Goal: Information Seeking & Learning: Compare options

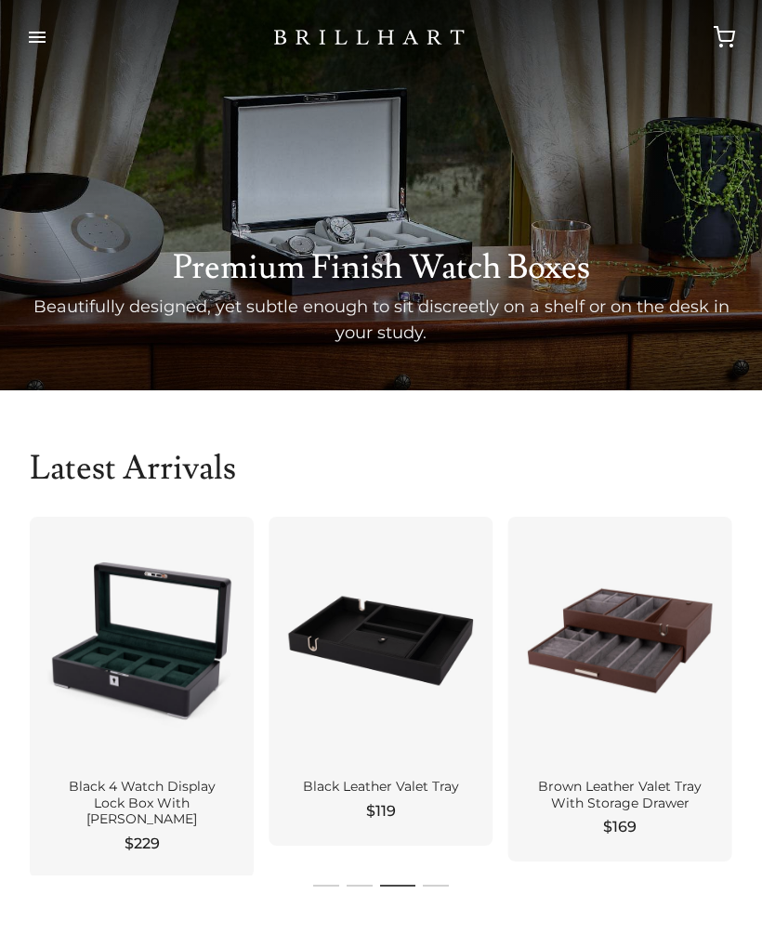
click at [134, 748] on div at bounding box center [142, 640] width 224 height 247
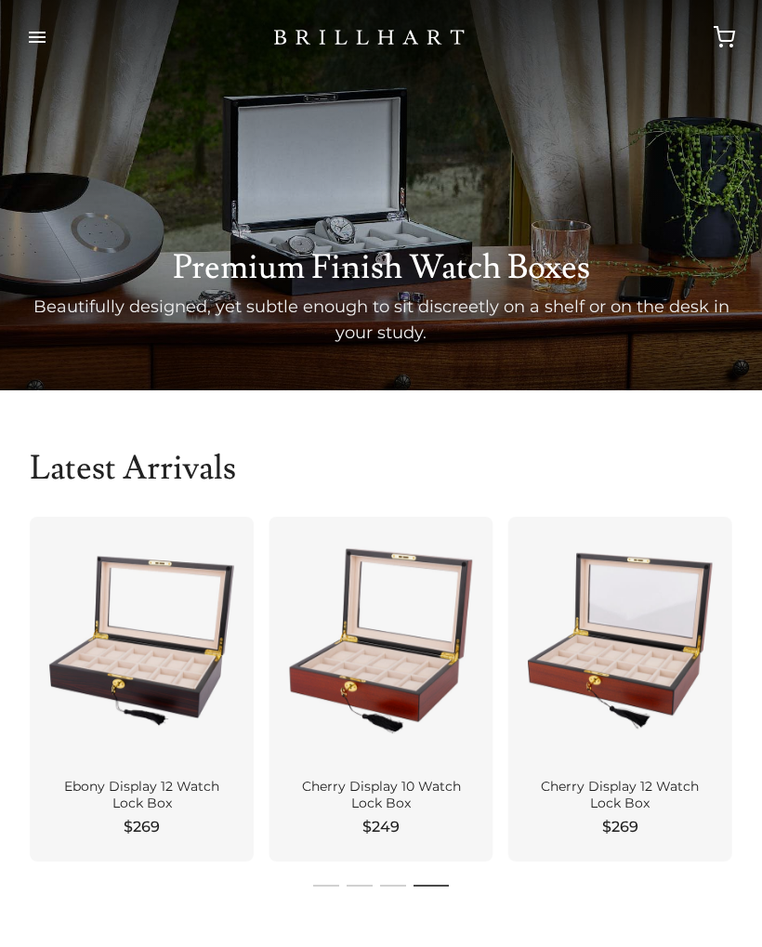
click at [37, 30] on button "button" at bounding box center [37, 37] width 45 height 52
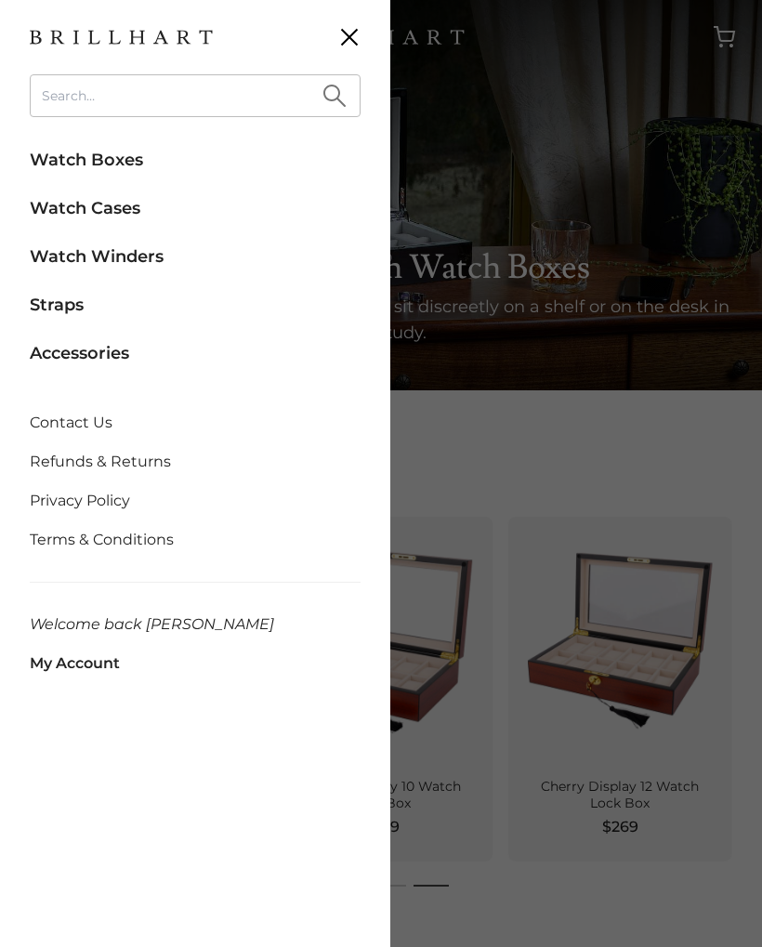
click at [64, 166] on link "Watch Boxes" at bounding box center [195, 159] width 331 height 41
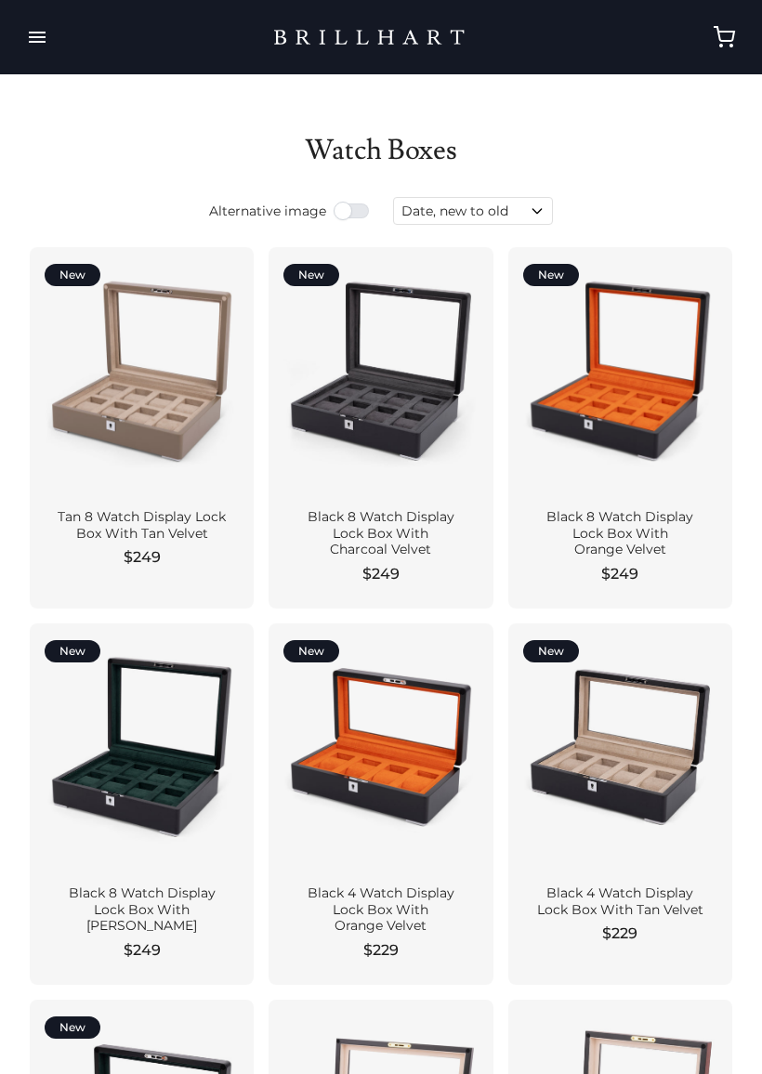
click at [324, 412] on div at bounding box center [380, 370] width 194 height 217
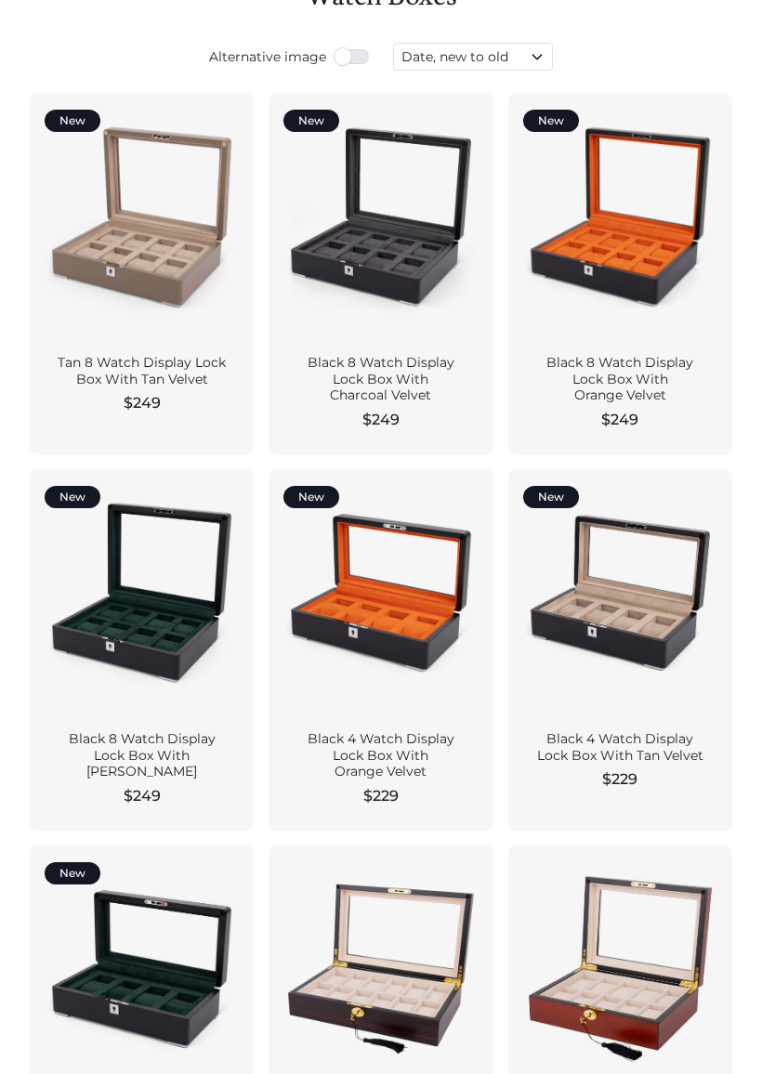
scroll to position [178, 0]
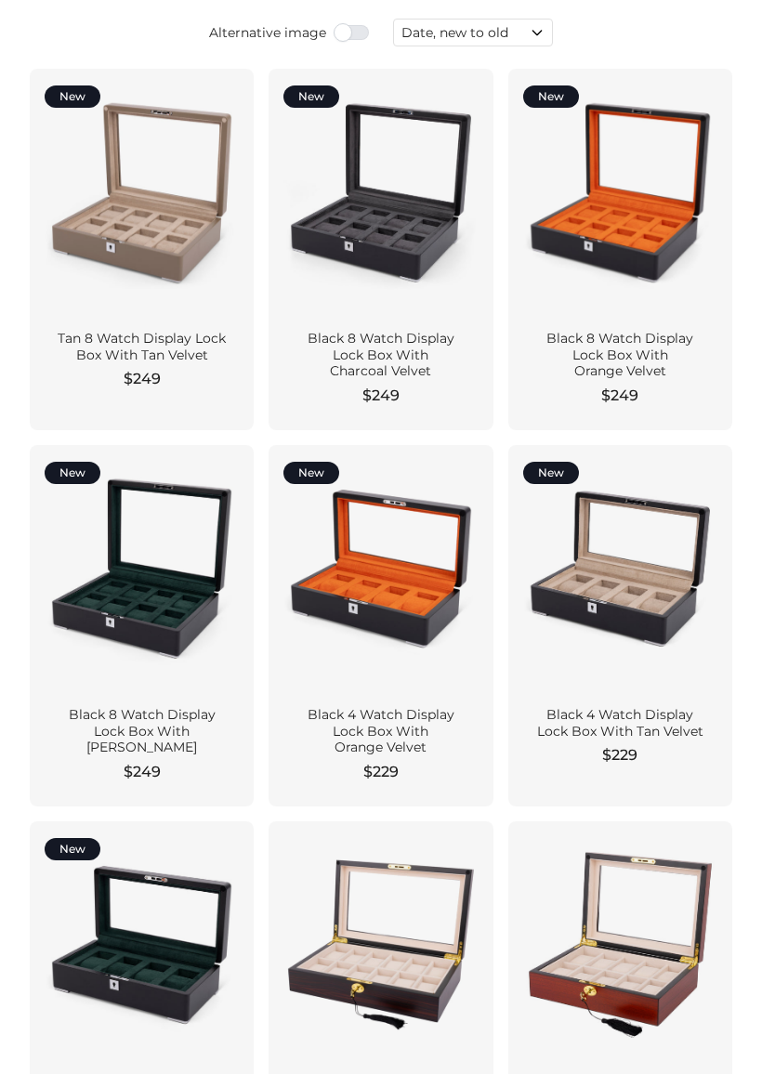
click at [98, 608] on div at bounding box center [142, 568] width 194 height 217
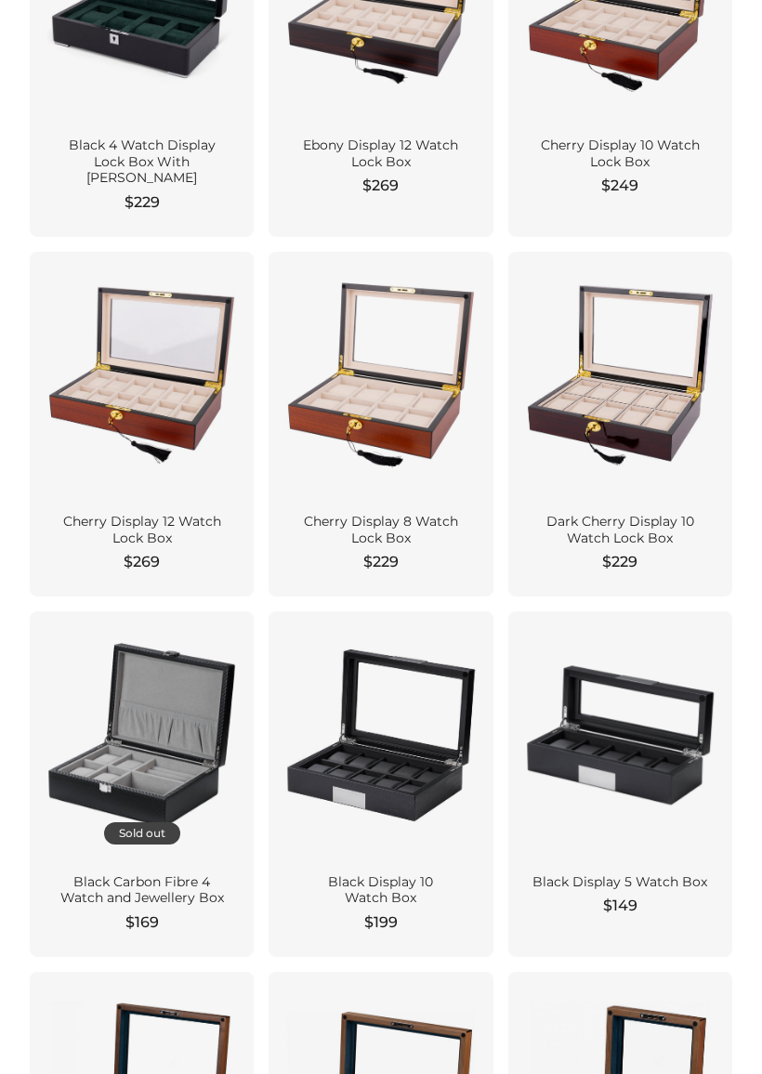
scroll to position [1137, 0]
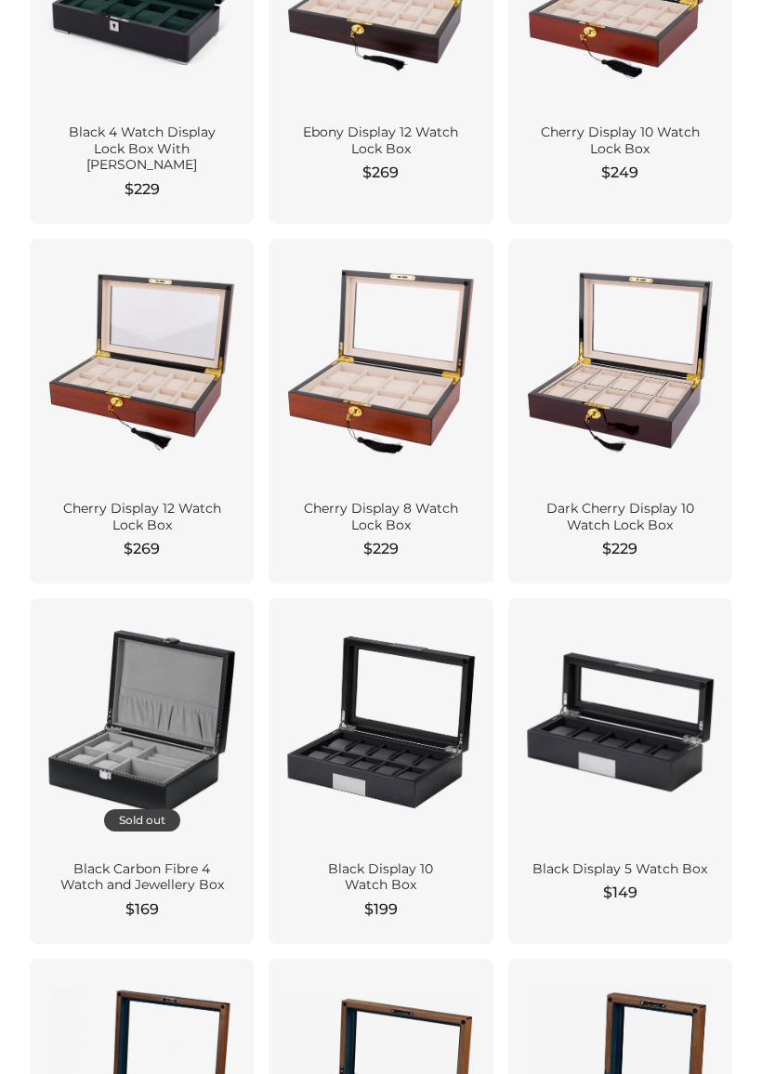
click at [112, 690] on div at bounding box center [142, 721] width 194 height 217
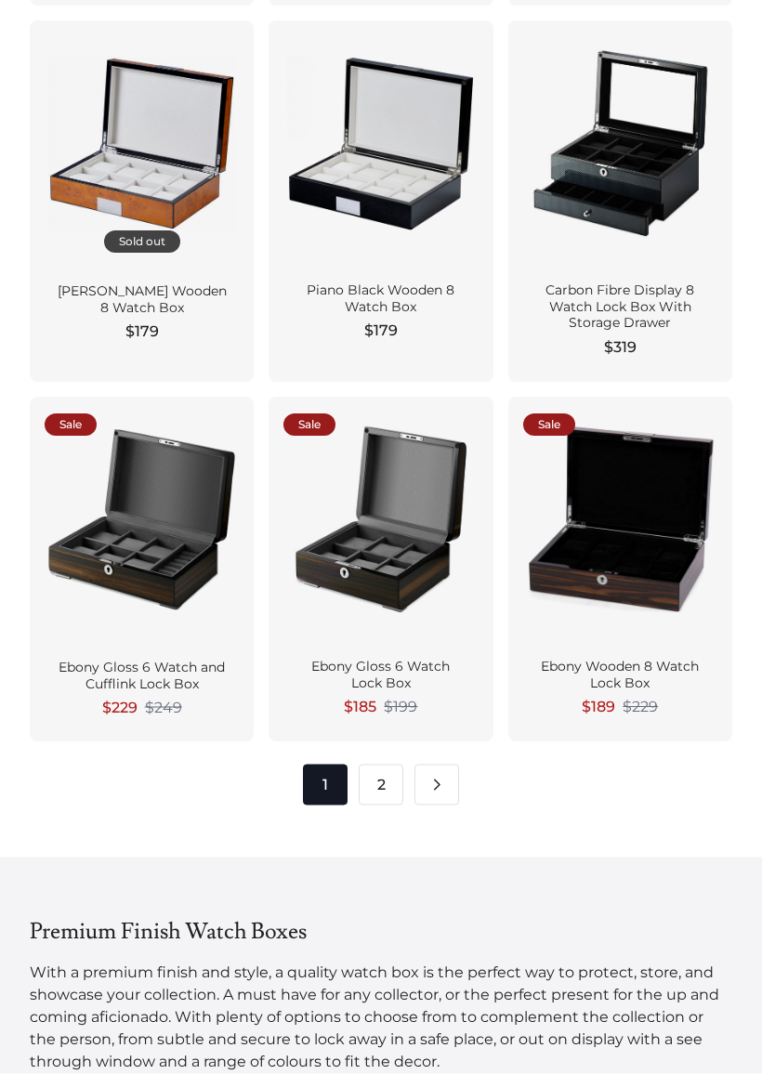
scroll to position [2452, 0]
click at [369, 764] on link "2" at bounding box center [381, 784] width 45 height 41
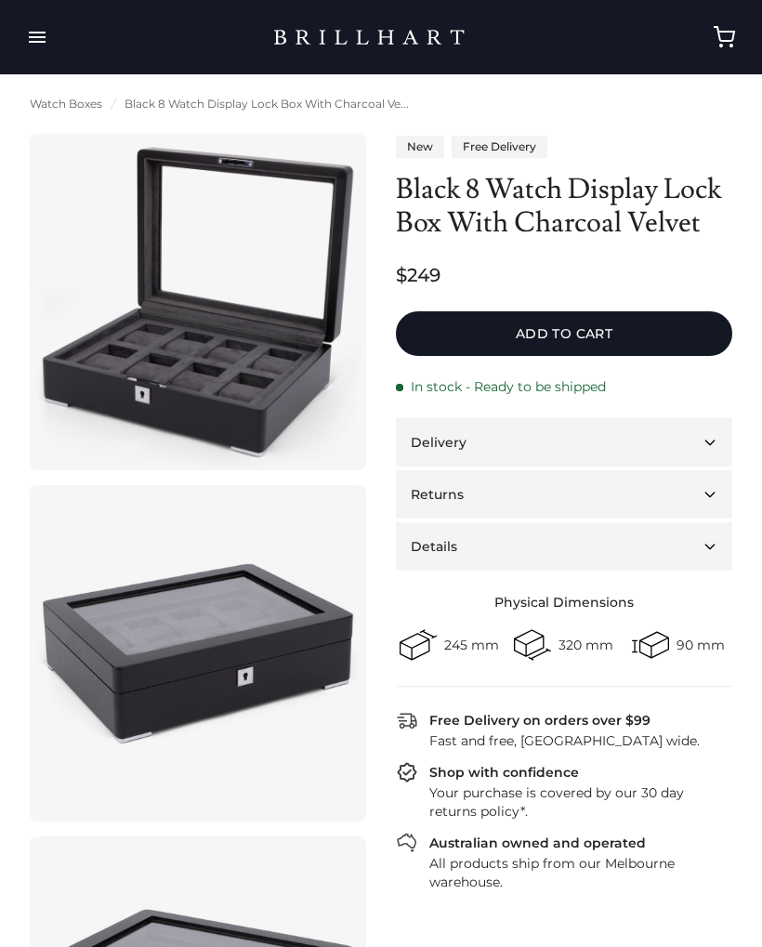
click at [131, 658] on link at bounding box center [198, 653] width 336 height 336
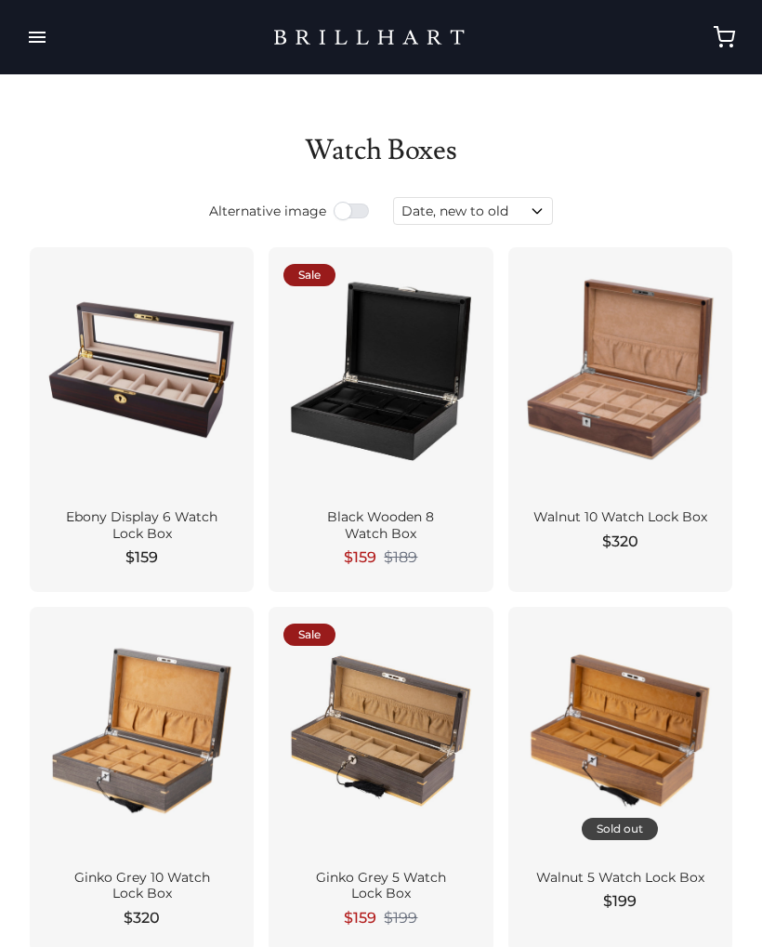
click at [31, 42] on button "button" at bounding box center [37, 37] width 45 height 52
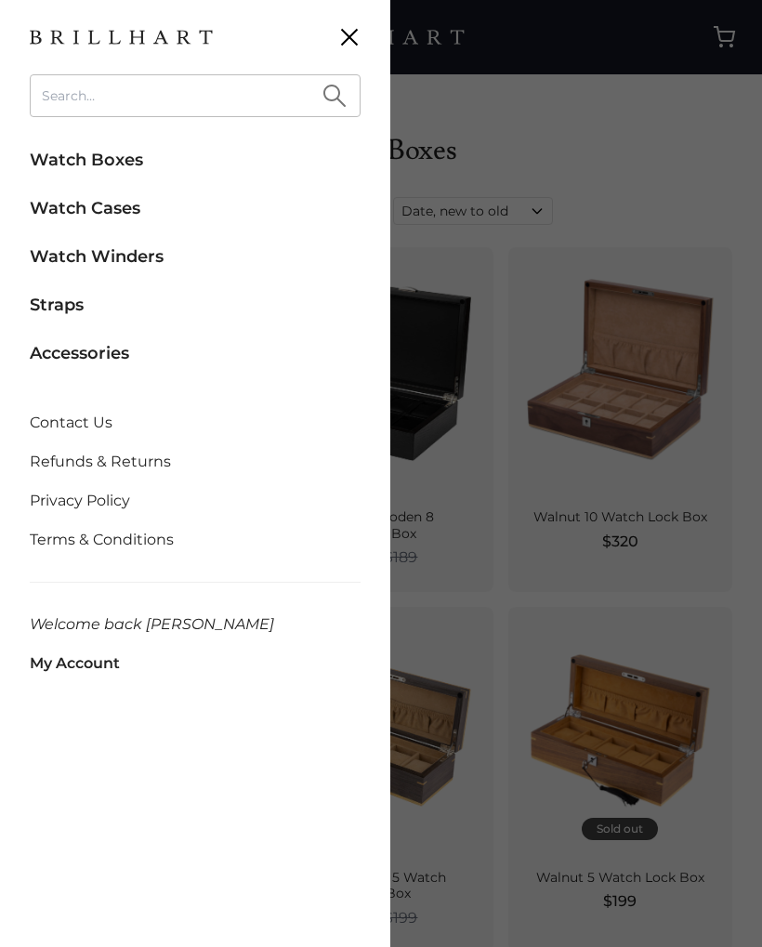
click at [75, 215] on link "Watch Cases" at bounding box center [195, 208] width 331 height 41
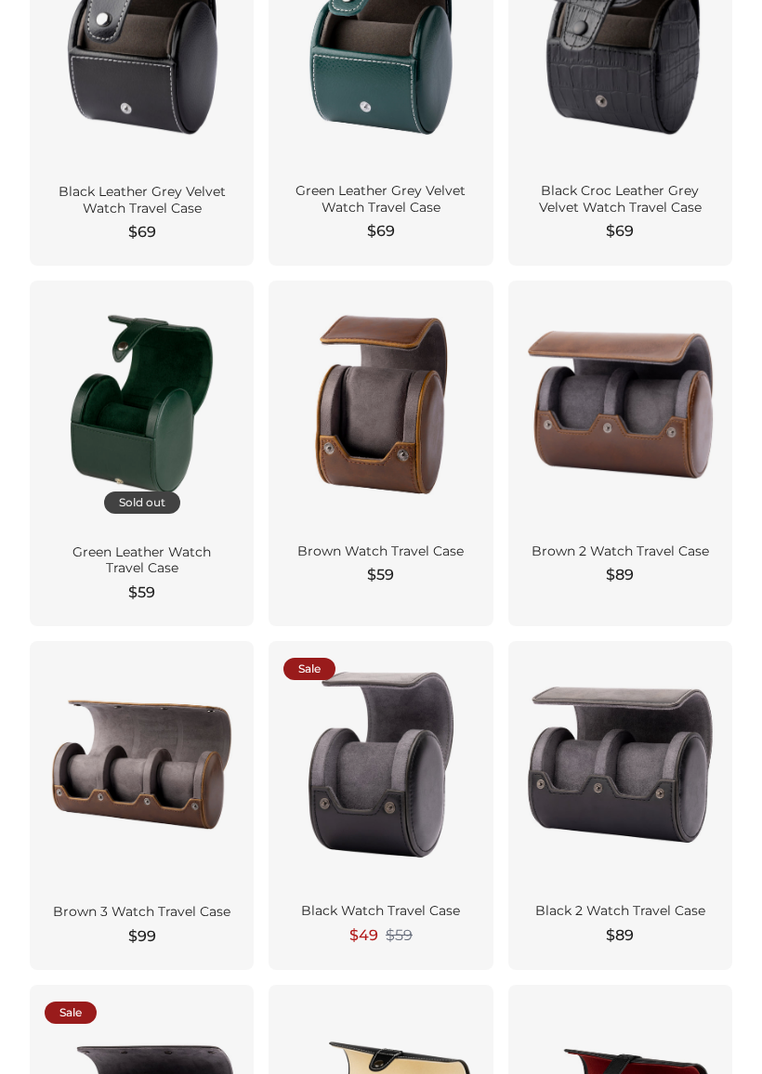
scroll to position [328, 0]
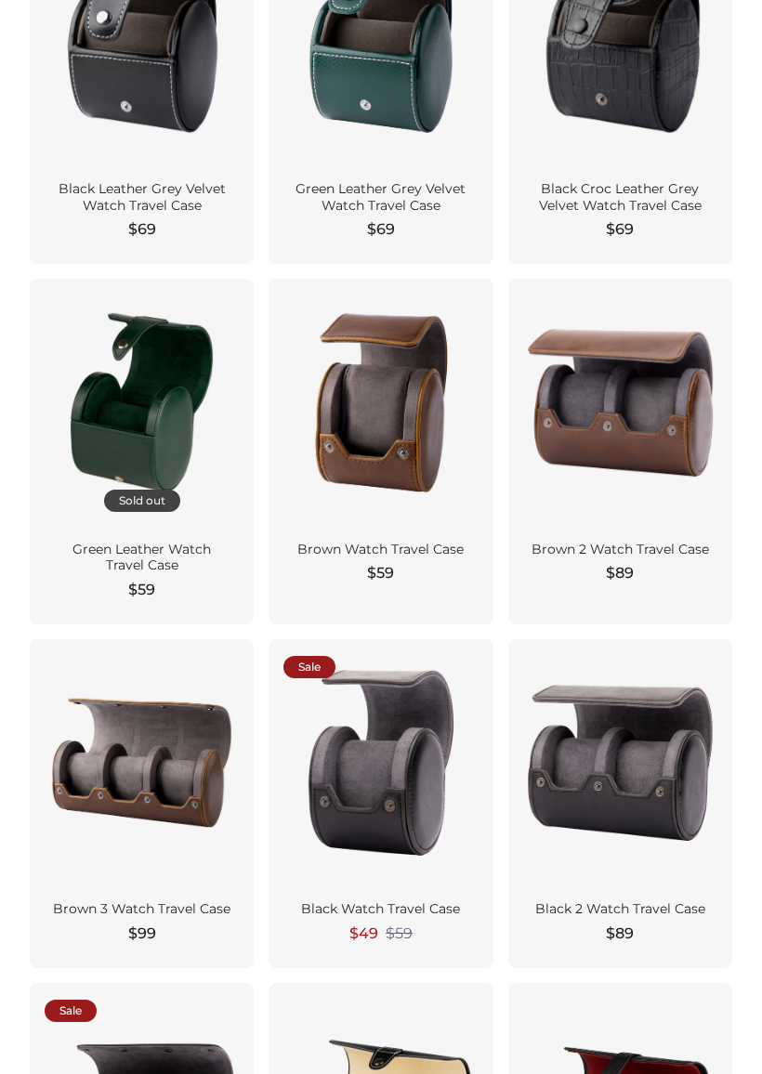
click at [357, 783] on div at bounding box center [380, 762] width 194 height 217
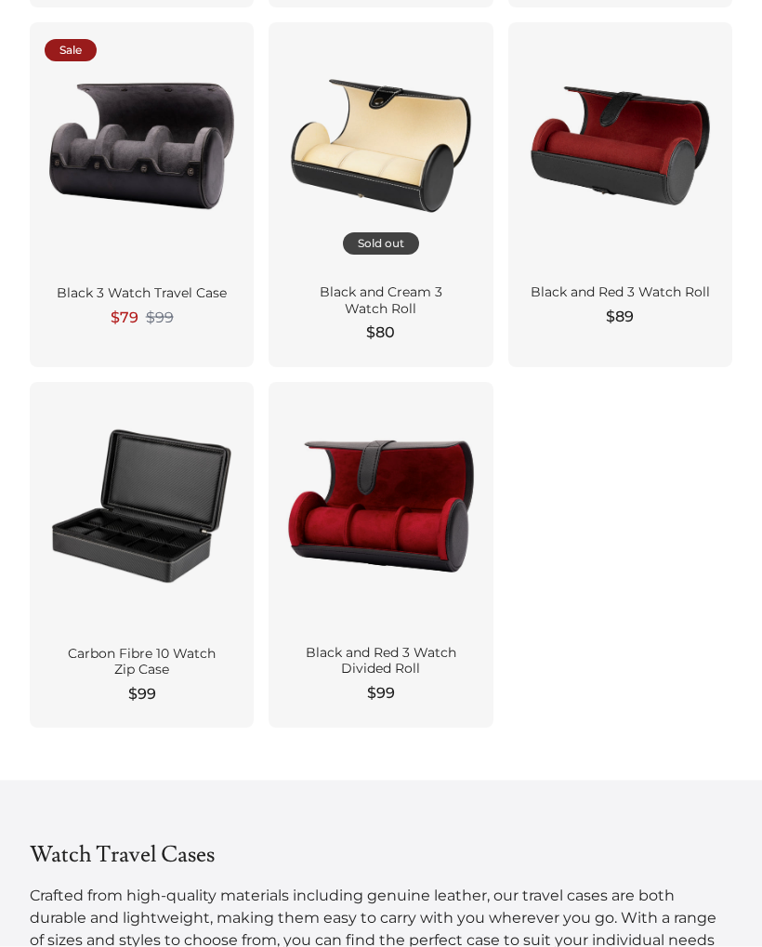
scroll to position [1289, 0]
click at [94, 563] on div at bounding box center [142, 505] width 194 height 217
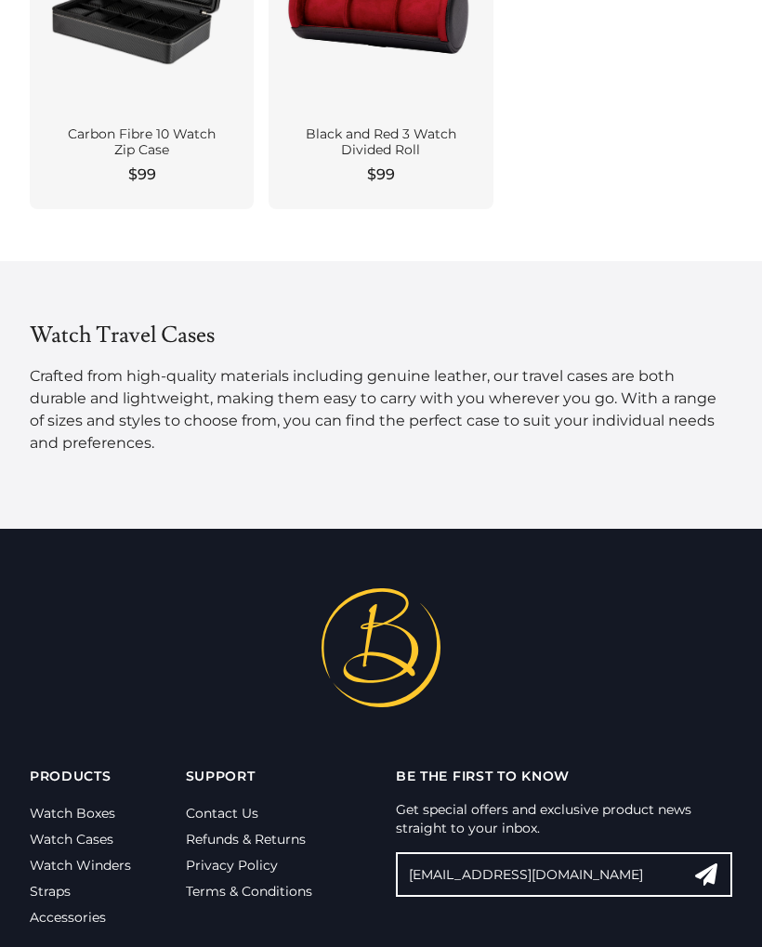
scroll to position [1806, 0]
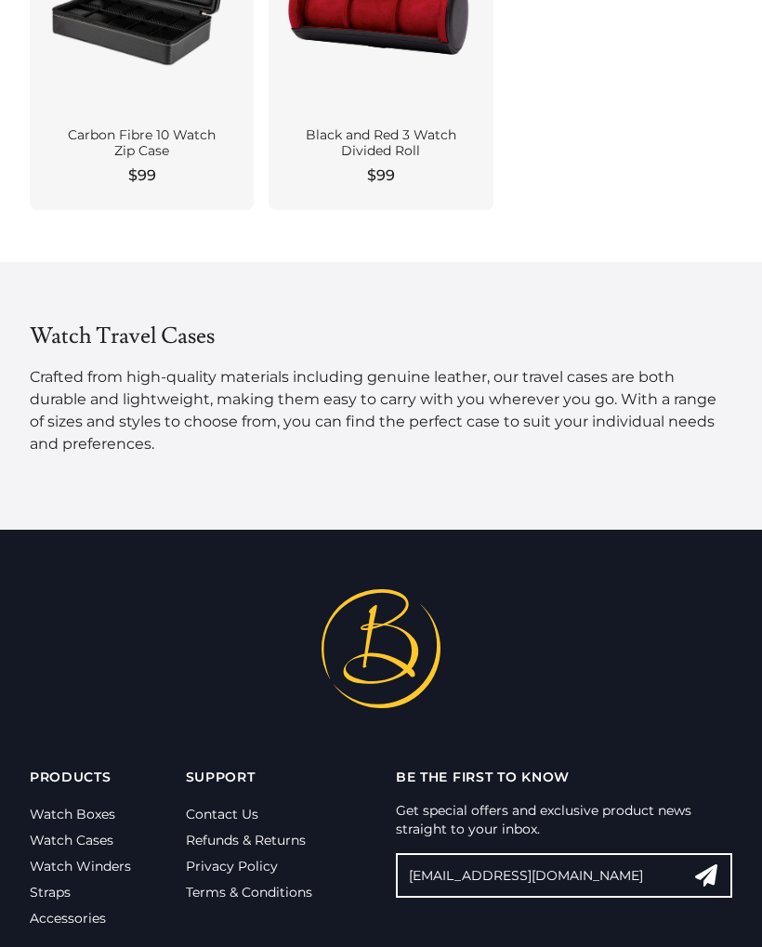
click at [207, 841] on link "Refunds & Returns" at bounding box center [246, 839] width 120 height 17
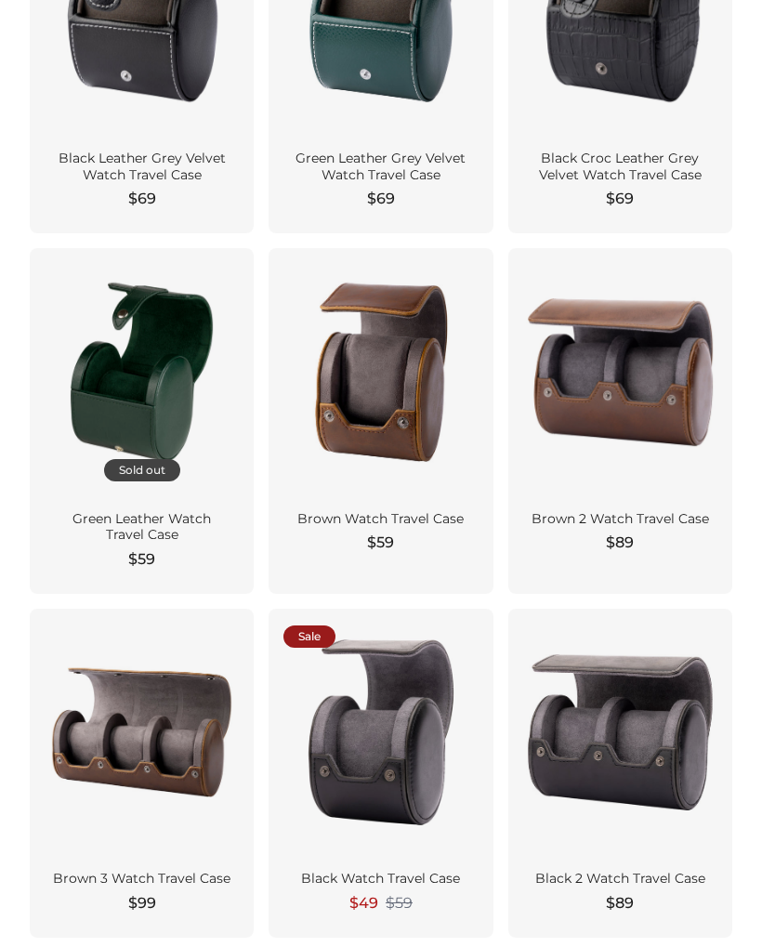
scroll to position [0, 0]
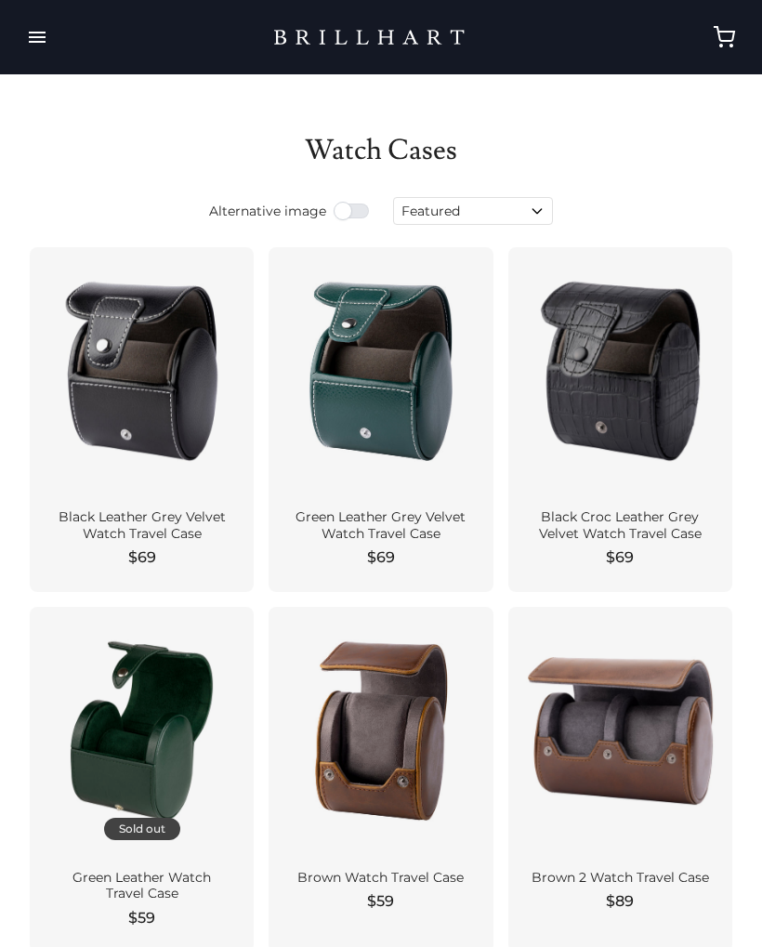
click at [33, 36] on button "button" at bounding box center [37, 37] width 45 height 52
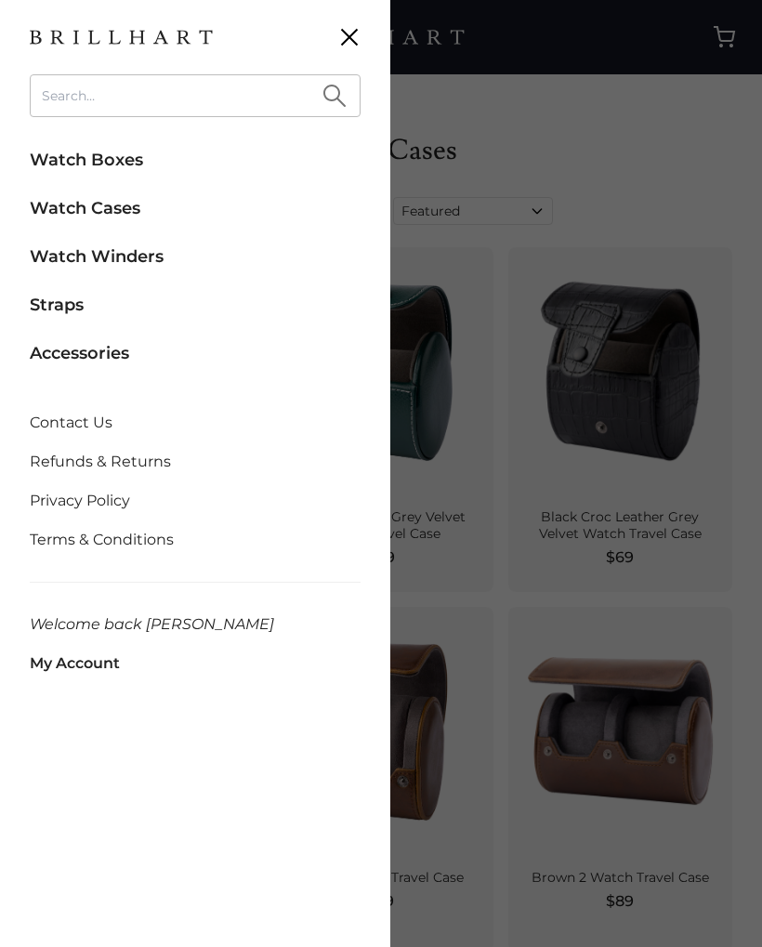
click at [37, 307] on link "Straps" at bounding box center [195, 304] width 331 height 41
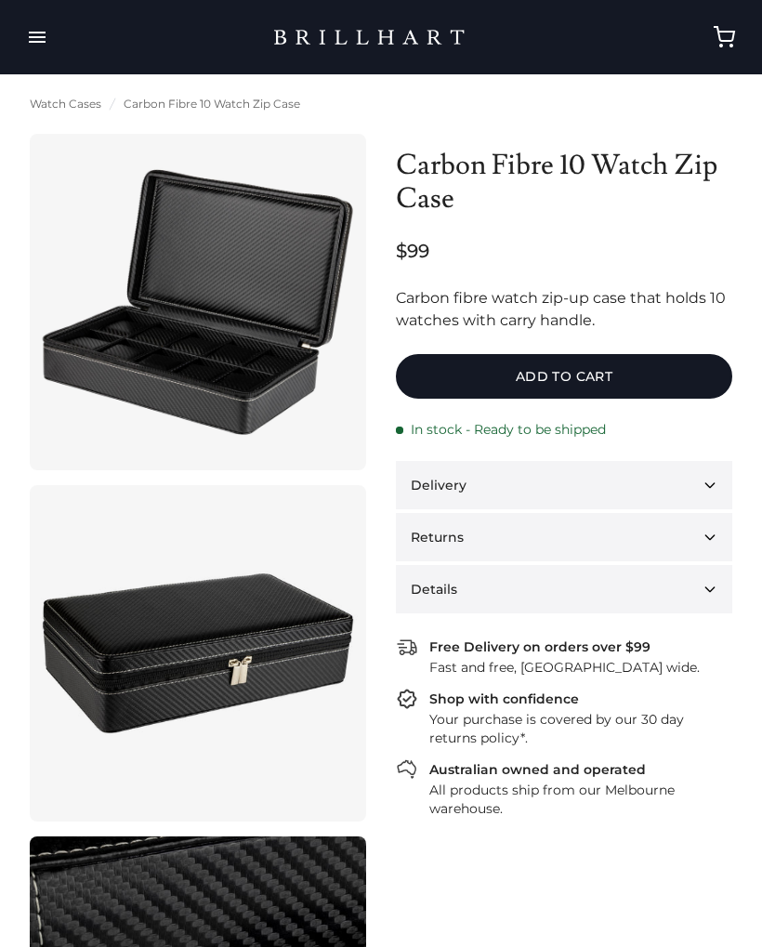
click at [119, 635] on link at bounding box center [198, 653] width 336 height 336
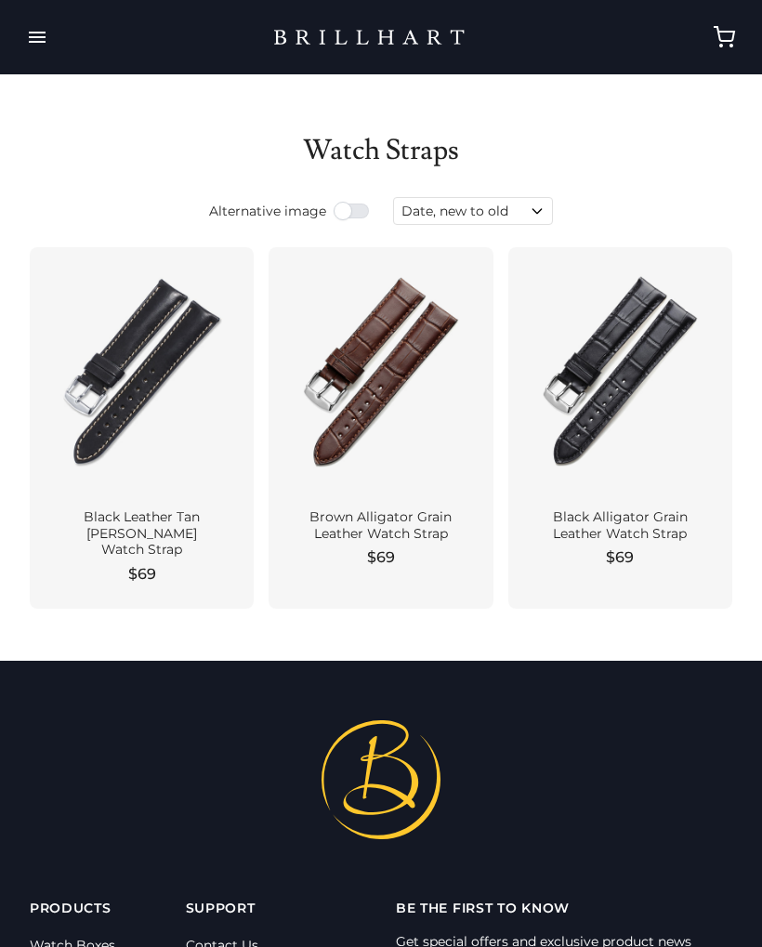
click at [108, 392] on div at bounding box center [142, 370] width 194 height 217
click at [114, 352] on div at bounding box center [142, 370] width 194 height 217
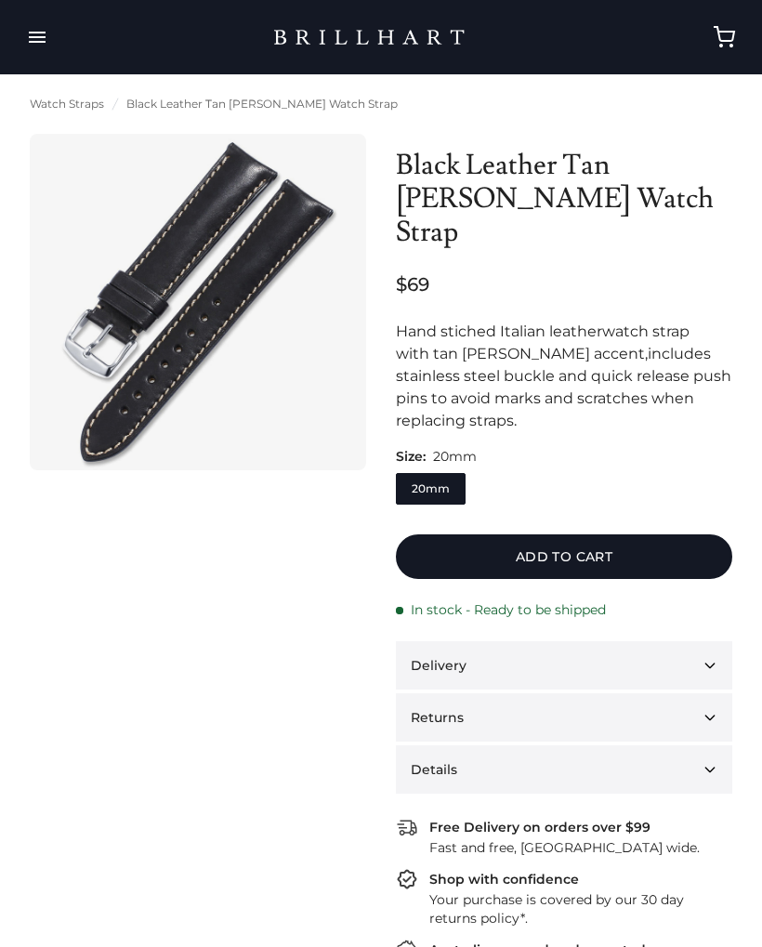
click at [116, 666] on div at bounding box center [198, 566] width 336 height 864
click at [130, 369] on img at bounding box center [198, 302] width 336 height 336
click at [133, 372] on img at bounding box center [198, 302] width 336 height 336
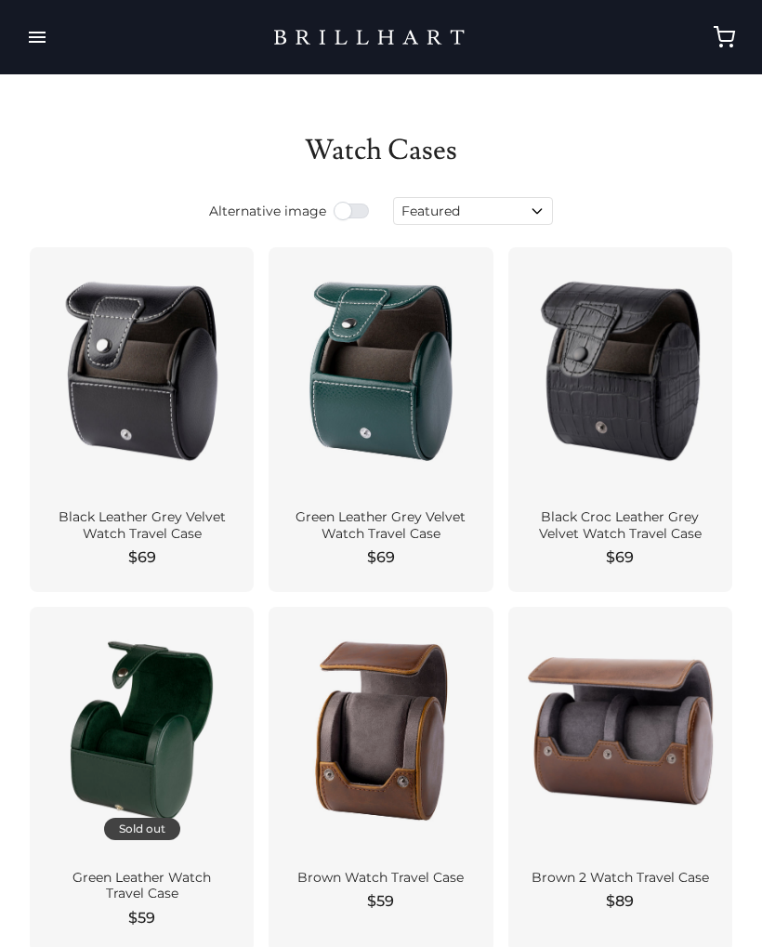
click at [36, 46] on button "button" at bounding box center [37, 37] width 45 height 52
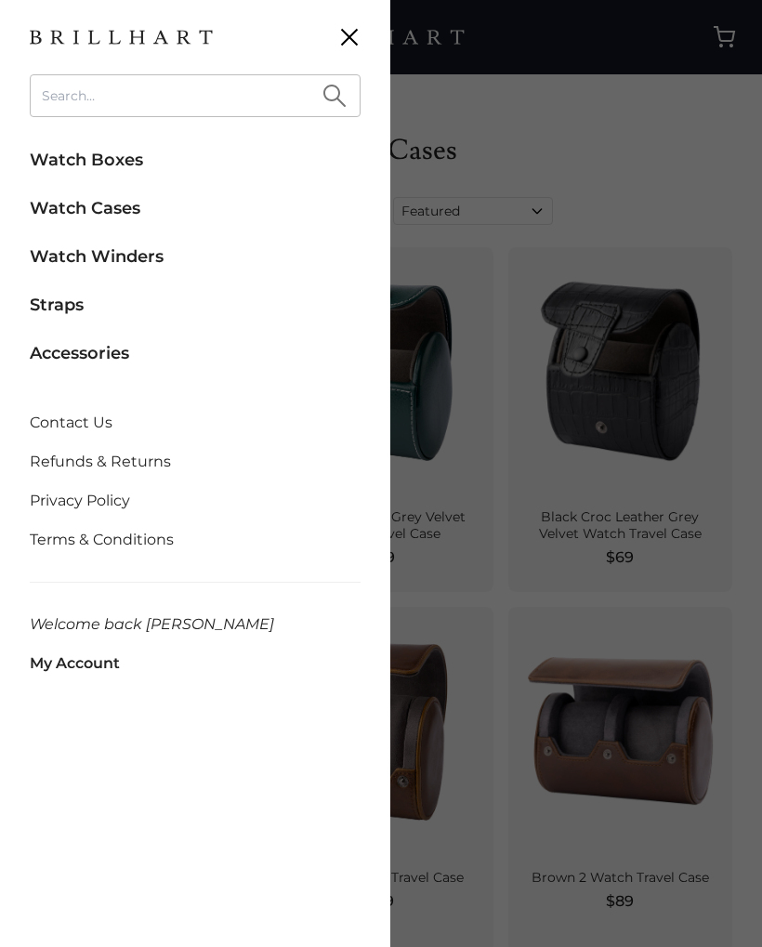
click at [64, 358] on link "Accessories" at bounding box center [195, 353] width 331 height 41
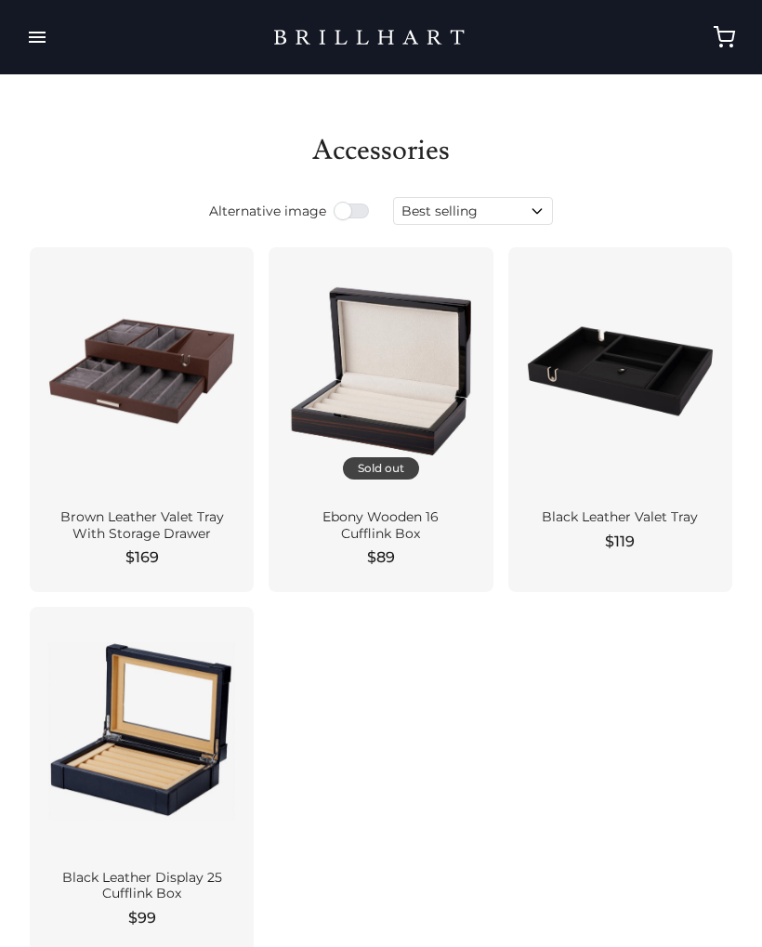
click at [35, 36] on button "button" at bounding box center [37, 37] width 45 height 52
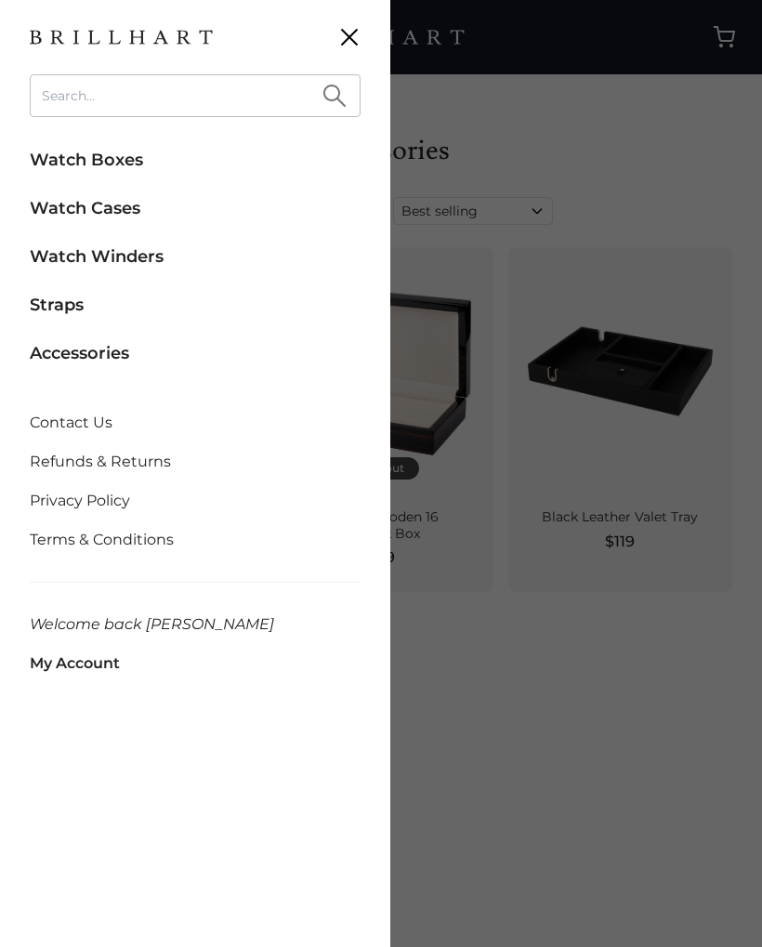
click at [83, 673] on link "My Account" at bounding box center [195, 663] width 331 height 39
click at [69, 664] on link "My Account" at bounding box center [195, 663] width 331 height 39
